Goal: Task Accomplishment & Management: Manage account settings

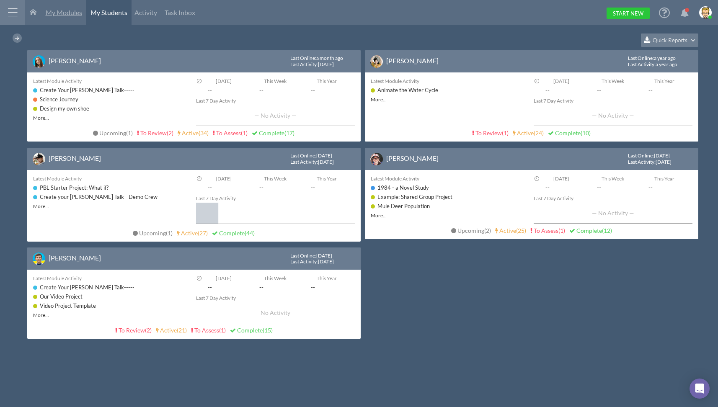
click at [70, 12] on span "My Modules" at bounding box center [64, 12] width 36 height 8
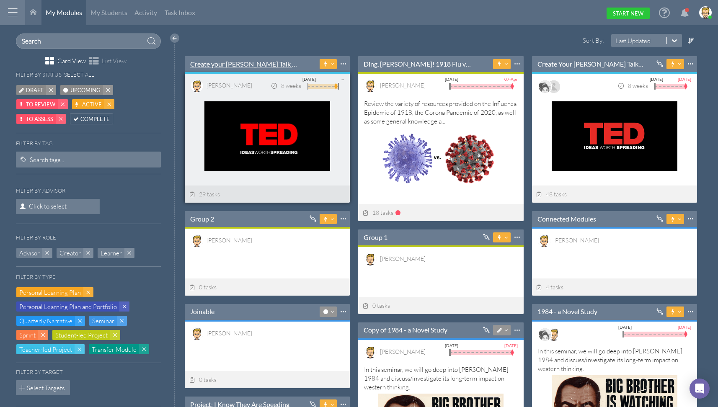
click at [263, 68] on link "Create your [PERSON_NAME] Talk - Demo Crew" at bounding box center [244, 63] width 108 height 9
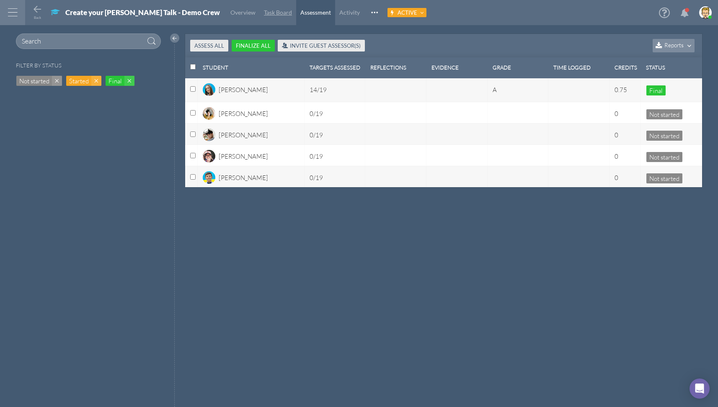
click at [264, 12] on span "Task Board" at bounding box center [278, 12] width 28 height 7
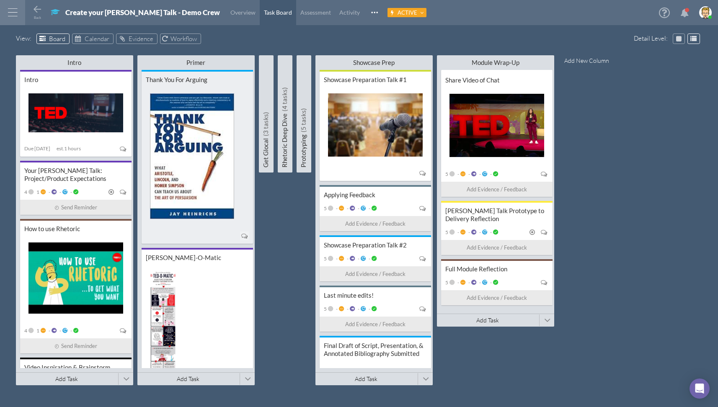
click at [201, 84] on div "Thank You For Arguing" at bounding box center [197, 157] width 111 height 174
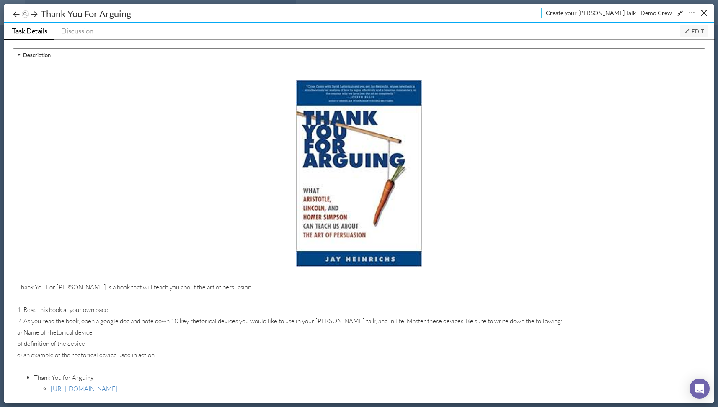
click at [697, 29] on span "Edit" at bounding box center [694, 31] width 20 height 7
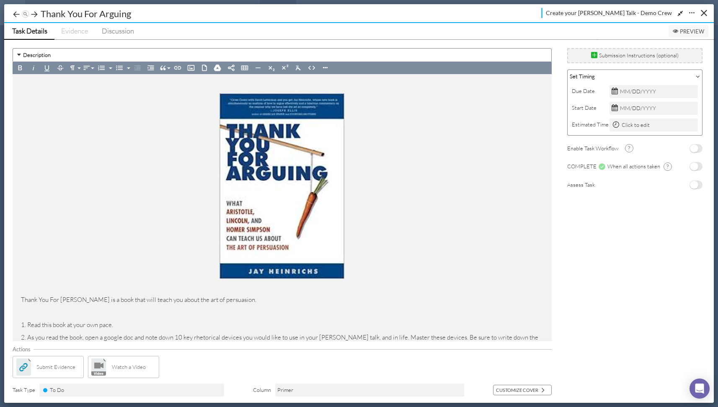
click at [694, 184] on span "No" at bounding box center [694, 185] width 8 height 8
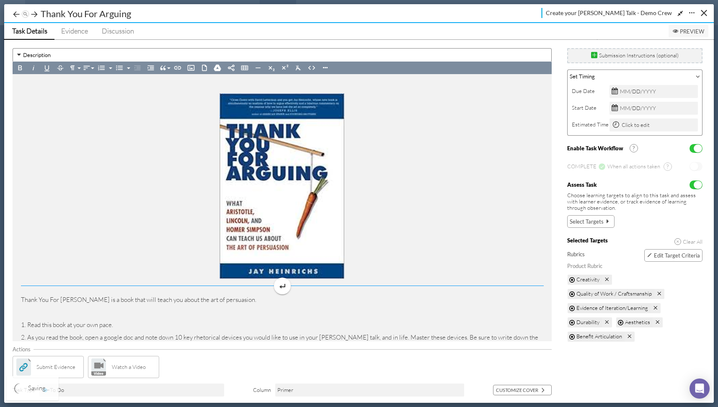
scroll to position [144, 0]
